Goal: Check status: Check status

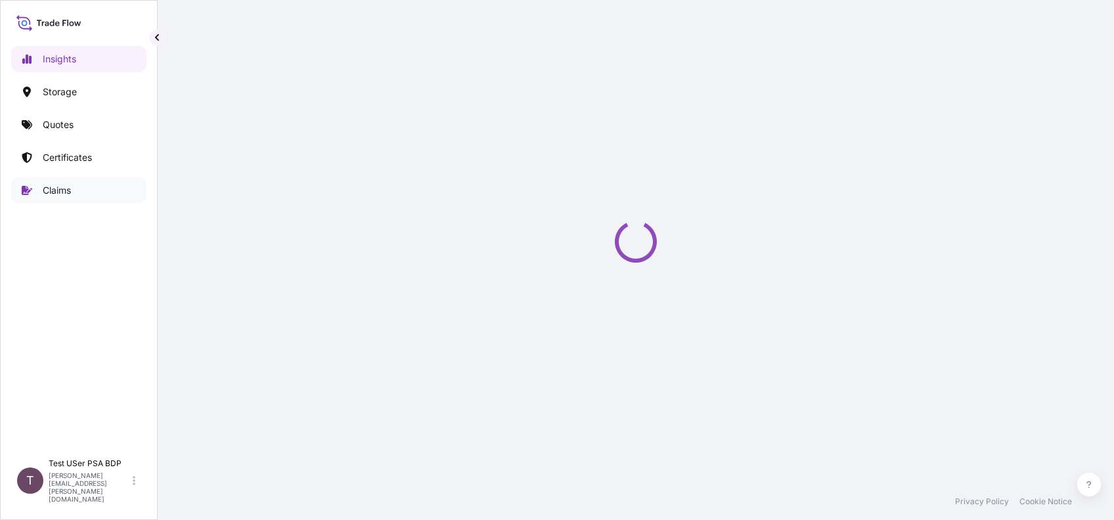
click at [66, 187] on p "Claims" at bounding box center [57, 190] width 28 height 13
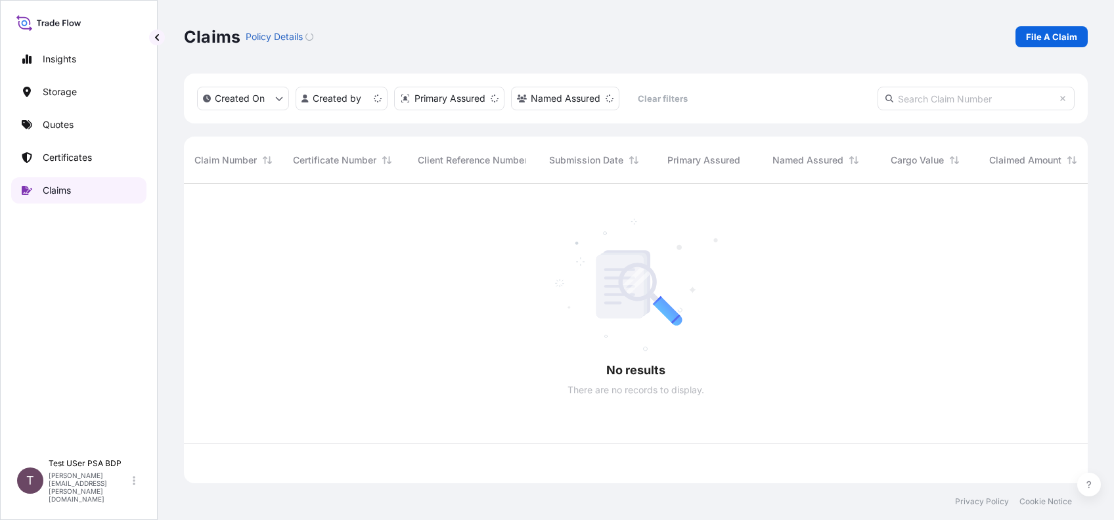
scroll to position [293, 890]
click at [937, 95] on input "text" at bounding box center [976, 99] width 197 height 24
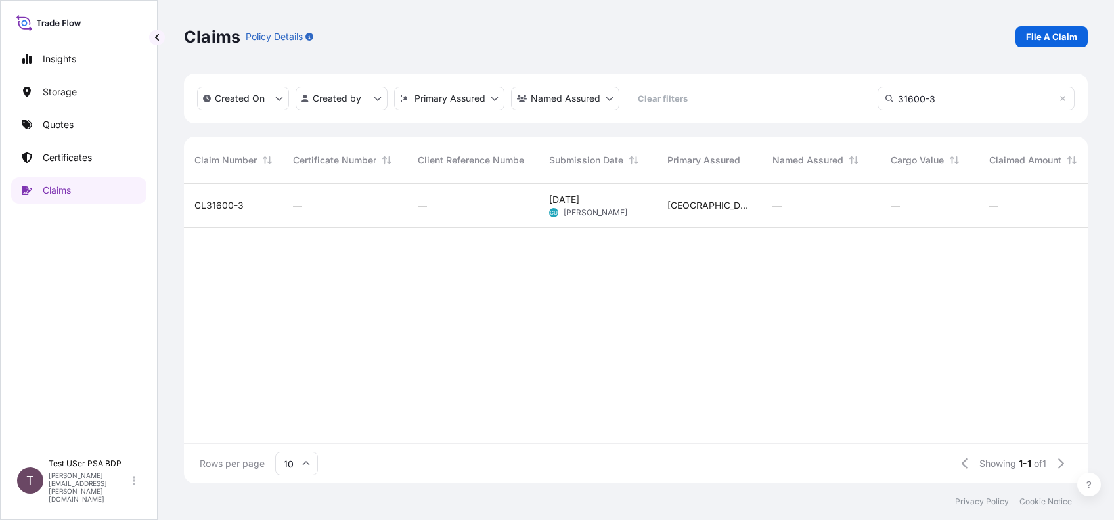
type input "31600-3"
click at [210, 209] on span "CL31600-3" at bounding box center [218, 205] width 49 height 13
